Goal: Transaction & Acquisition: Download file/media

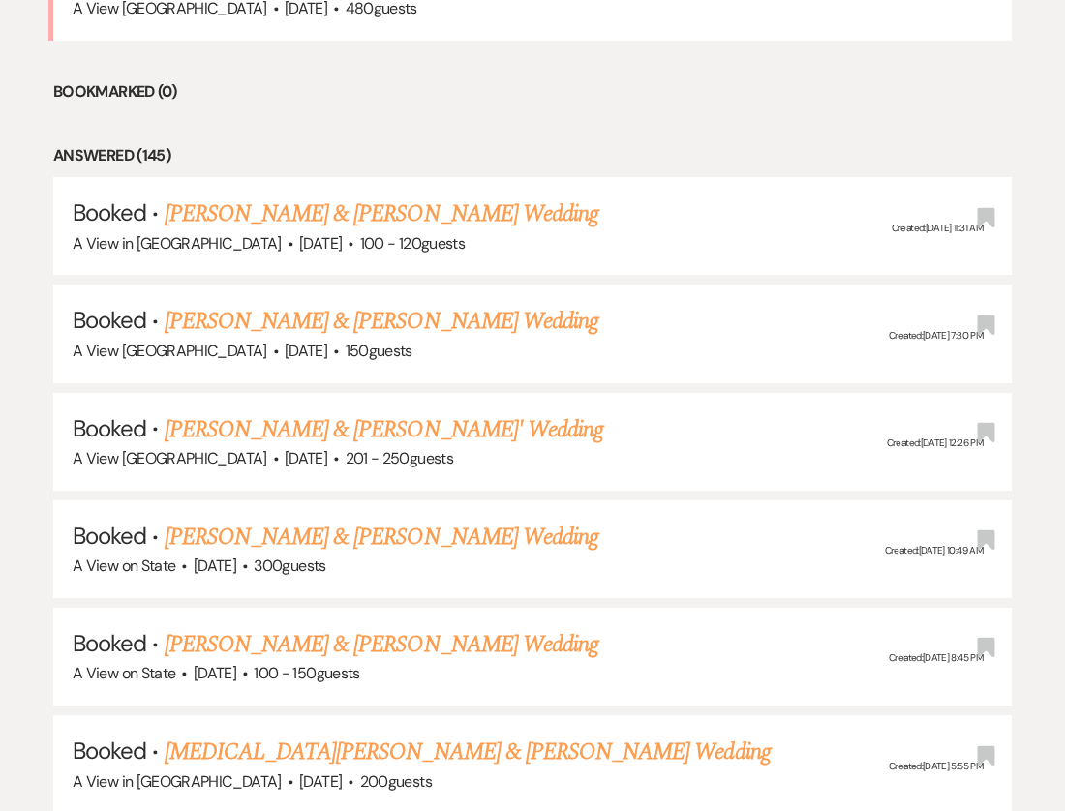
scroll to position [1236, 0]
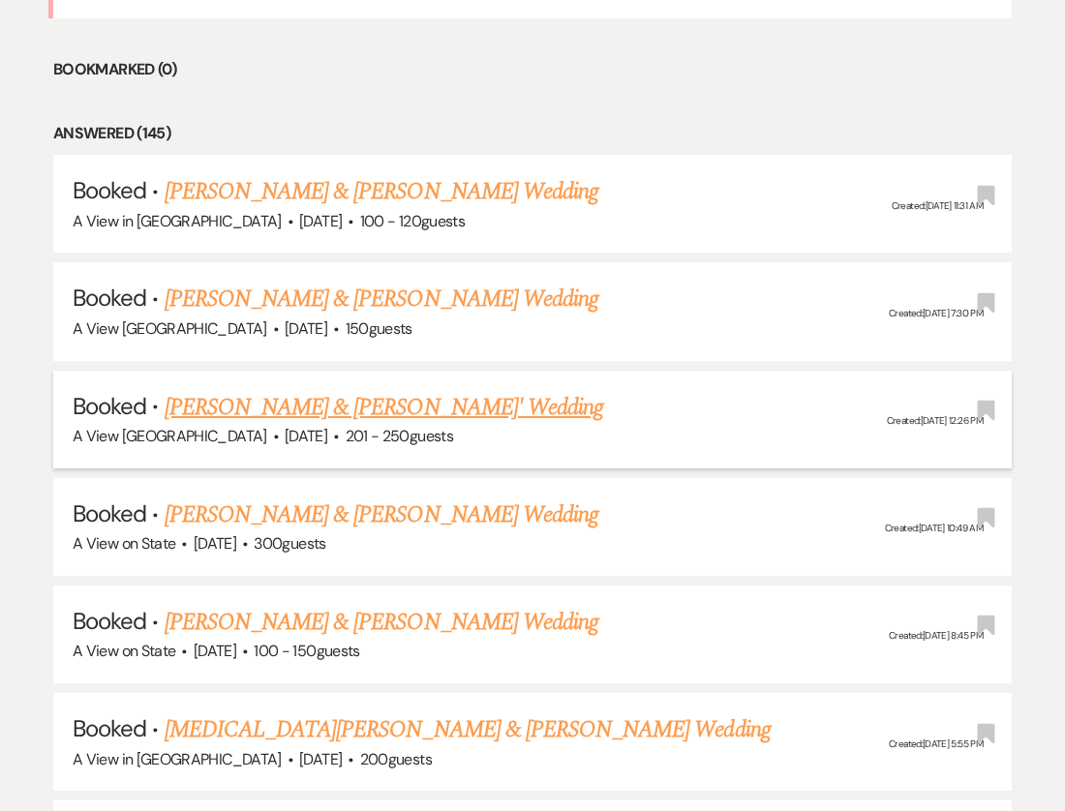
click at [271, 403] on link "[PERSON_NAME] & [PERSON_NAME]' Wedding" at bounding box center [385, 407] width 440 height 35
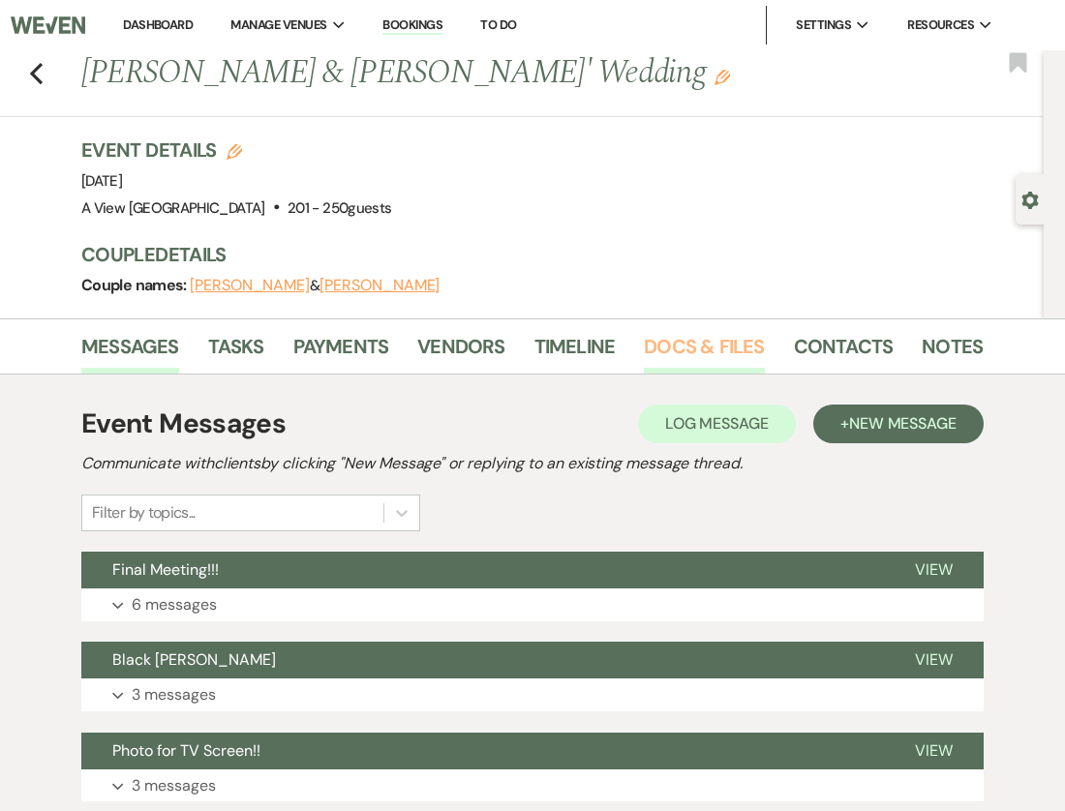
click at [722, 351] on link "Docs & Files" at bounding box center [704, 352] width 120 height 43
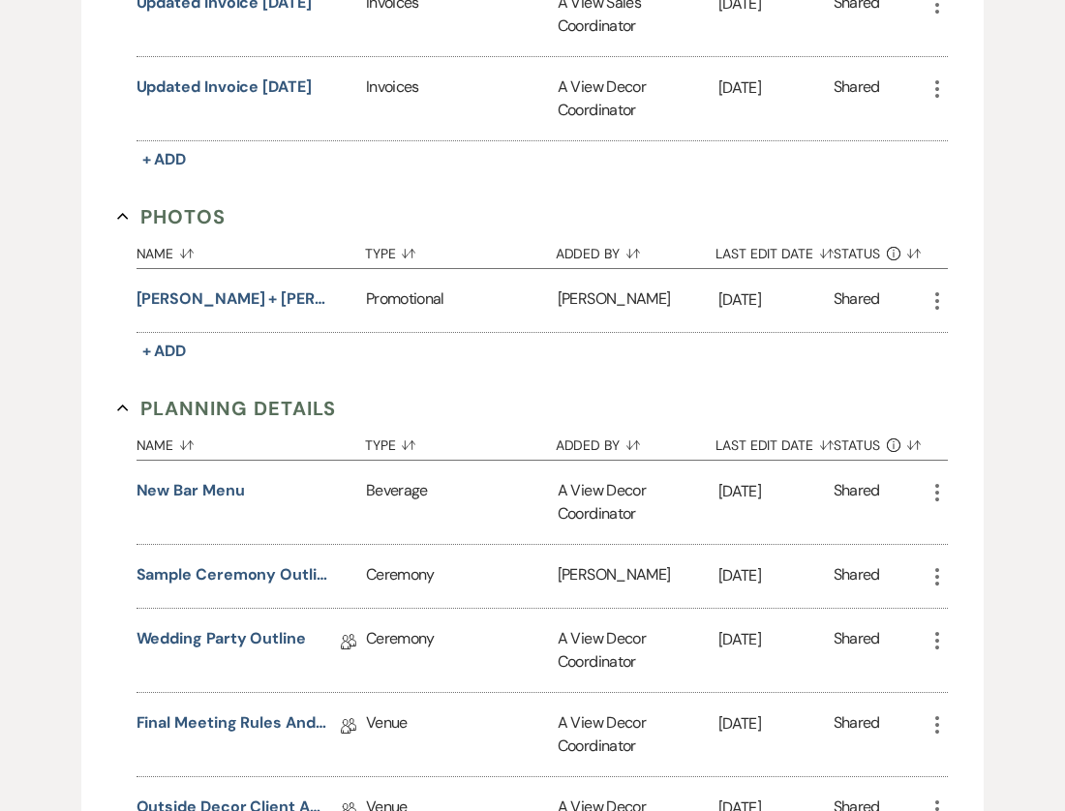
scroll to position [994, 0]
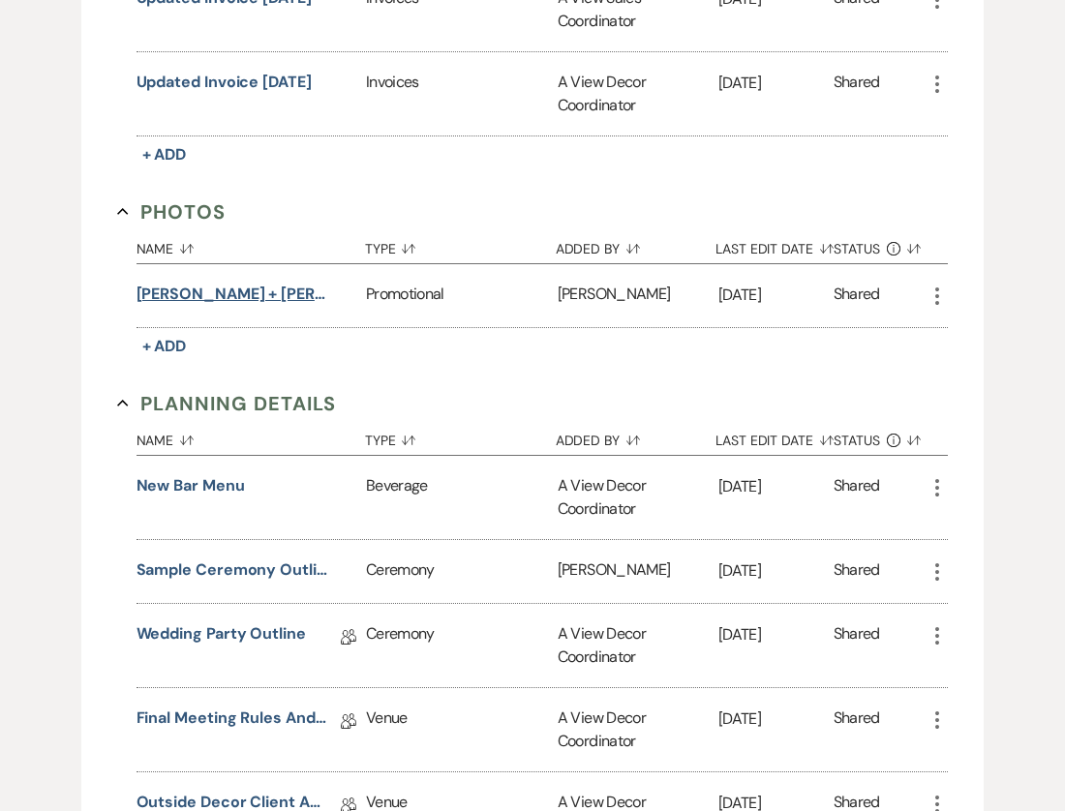
click at [232, 288] on button "[PERSON_NAME] + [PERSON_NAME]" at bounding box center [234, 294] width 194 height 23
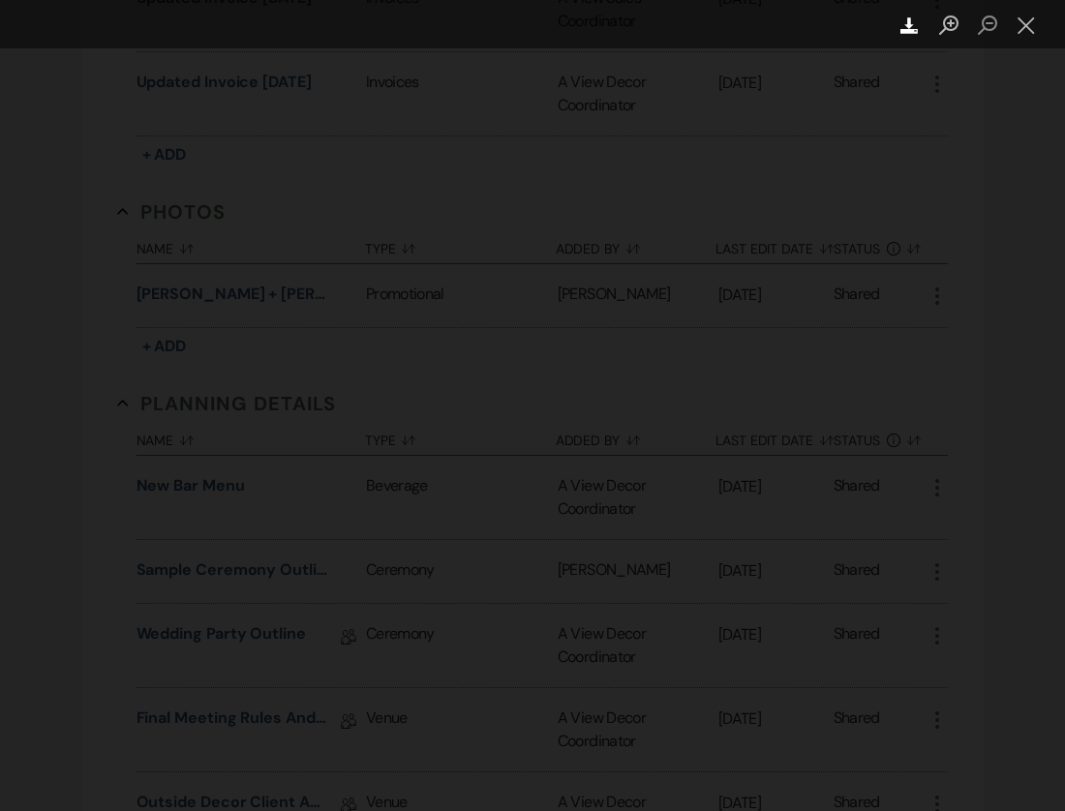
click at [910, 31] on use "Lightbox" at bounding box center [908, 25] width 17 height 16
